Goal: Information Seeking & Learning: Find contact information

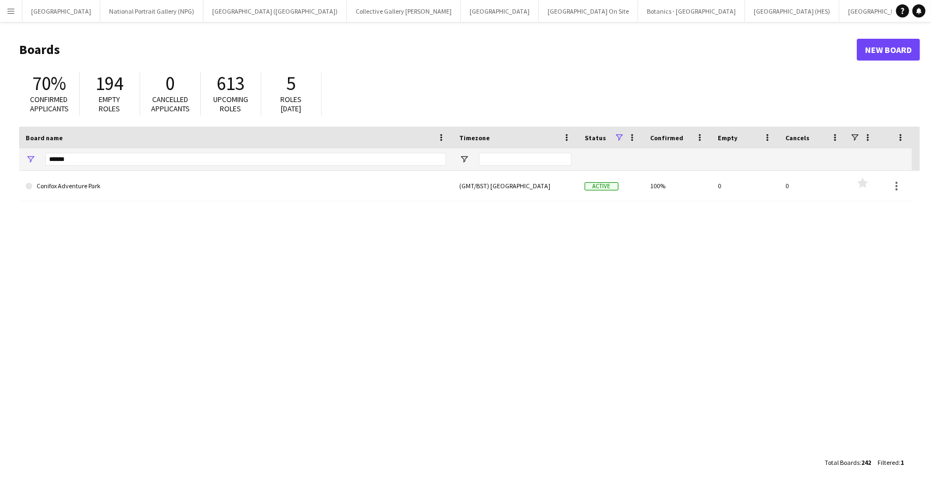
click at [11, 8] on app-icon "Menu" at bounding box center [11, 11] width 9 height 9
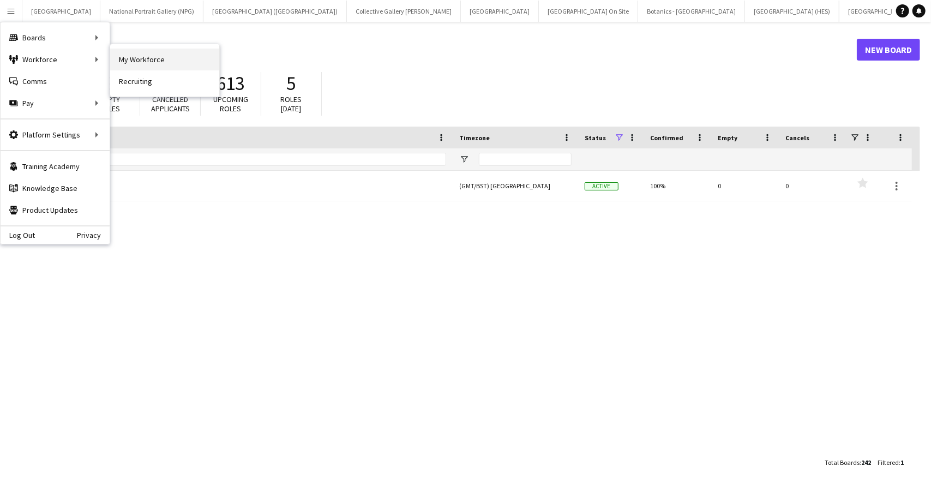
click at [151, 54] on link "My Workforce" at bounding box center [164, 60] width 109 height 22
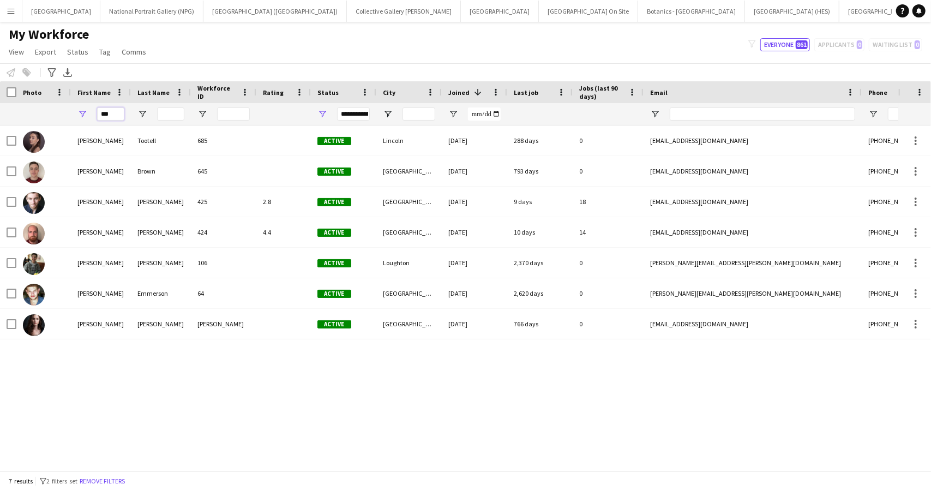
click at [113, 113] on input "***" at bounding box center [110, 113] width 27 height 13
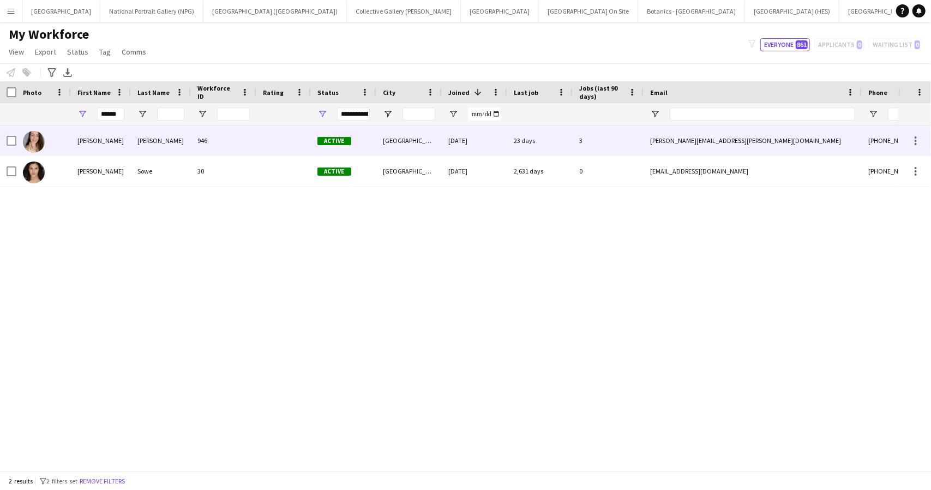
click at [119, 135] on div "[PERSON_NAME]" at bounding box center [101, 140] width 60 height 30
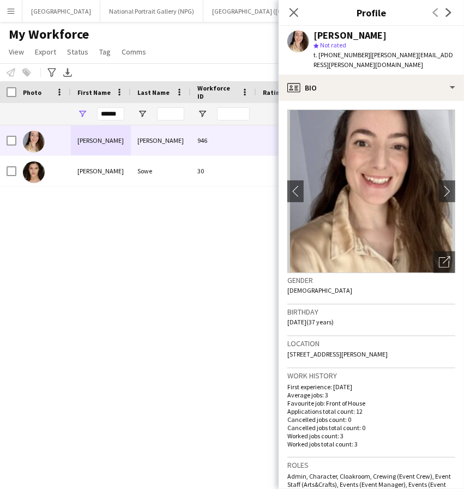
drag, startPoint x: 408, startPoint y: 341, endPoint x: 279, endPoint y: 350, distance: 129.5
click at [279, 350] on app-crew-profile-bio "chevron-left chevron-right Open photos pop-in Gender [DEMOGRAPHIC_DATA] Birthda…" at bounding box center [371, 295] width 185 height 388
copy span "[STREET_ADDRESS][PERSON_NAME]"
drag, startPoint x: 360, startPoint y: 54, endPoint x: 330, endPoint y: 55, distance: 30.0
click at [330, 55] on span "t. [PHONE_NUMBER]" at bounding box center [342, 55] width 57 height 8
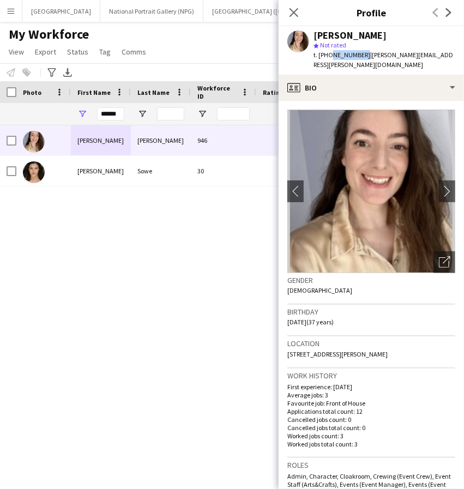
copy span "7413189669"
drag, startPoint x: 442, startPoint y: 56, endPoint x: 365, endPoint y: 63, distance: 76.6
click at [365, 63] on app-profile-header "[PERSON_NAME] star Not rated t. [PHONE_NUMBER] | [PERSON_NAME][EMAIL_ADDRESS][P…" at bounding box center [371, 50] width 185 height 49
copy span "[PERSON_NAME][EMAIL_ADDRESS][PERSON_NAME][DOMAIN_NAME]"
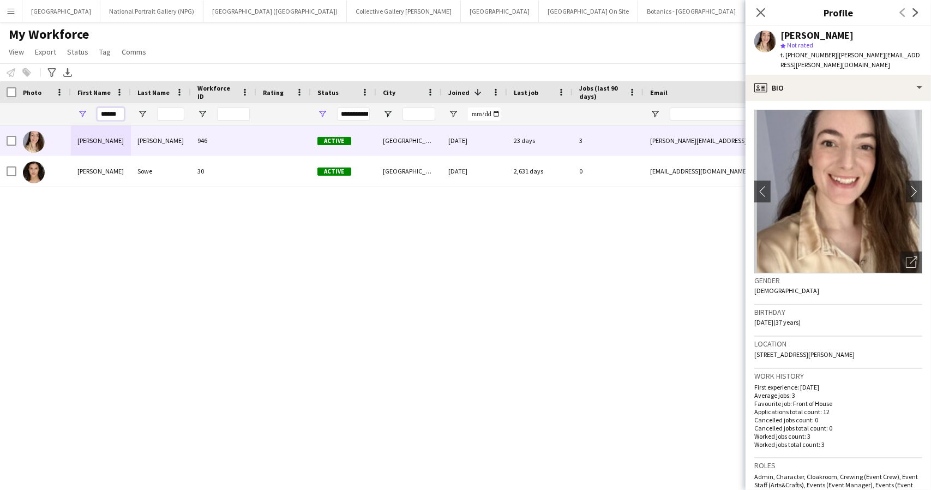
click at [115, 114] on input "******" at bounding box center [110, 113] width 27 height 13
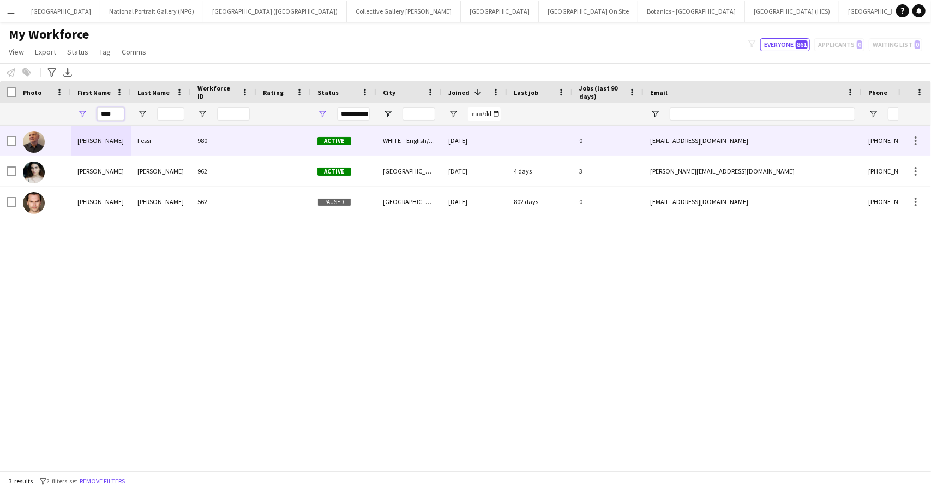
type input "****"
click at [122, 146] on div "[PERSON_NAME]" at bounding box center [101, 140] width 60 height 30
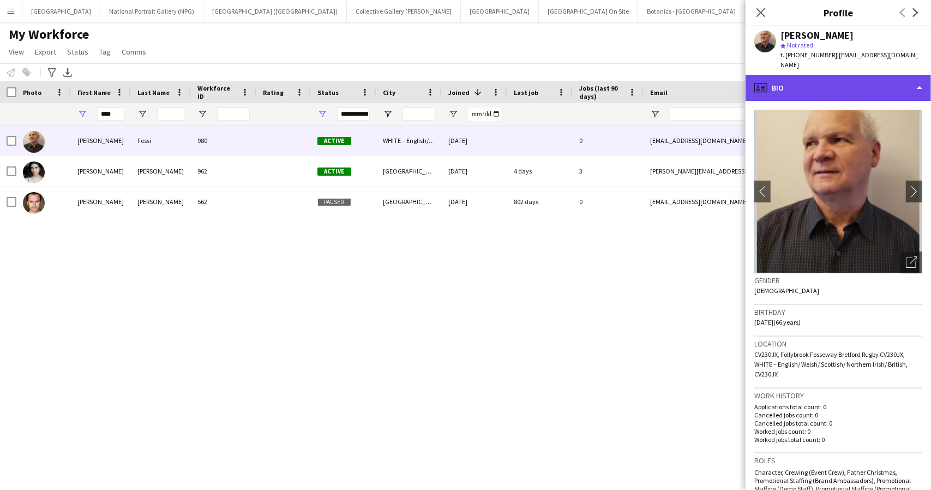
click at [871, 82] on div "profile Bio" at bounding box center [837, 88] width 185 height 26
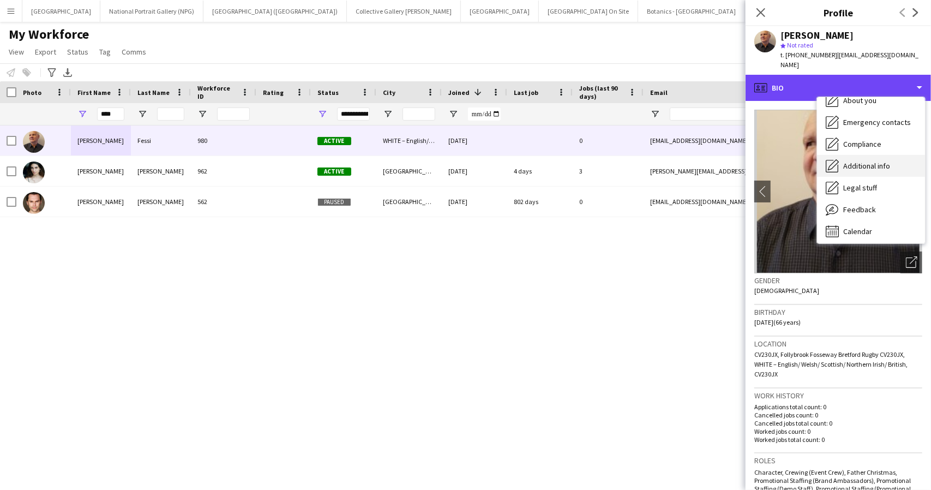
scroll to position [81, 0]
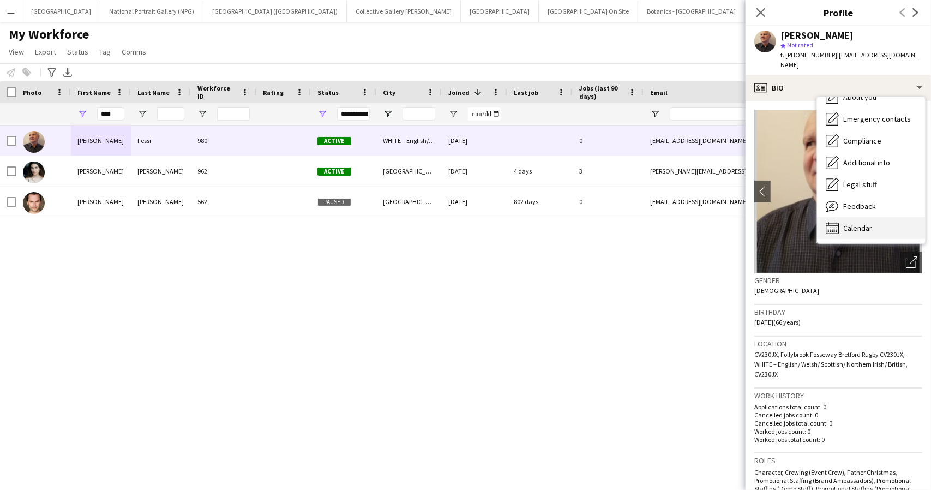
click at [864, 223] on span "Calendar" at bounding box center [857, 228] width 29 height 10
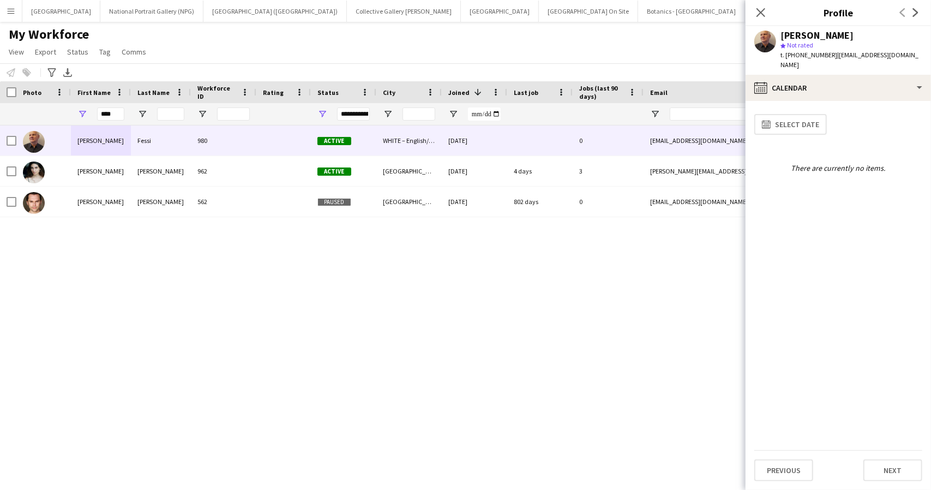
click at [671, 266] on div "[PERSON_NAME] 980 Active WHITE – English/ Welsh/ Scottish/ Northern Irish/ Brit…" at bounding box center [449, 293] width 898 height 337
click at [148, 284] on div "[PERSON_NAME] 980 Active WHITE – English/ Welsh/ Scottish/ Northern Irish/ Brit…" at bounding box center [449, 293] width 898 height 337
